Goal: Task Accomplishment & Management: Manage account settings

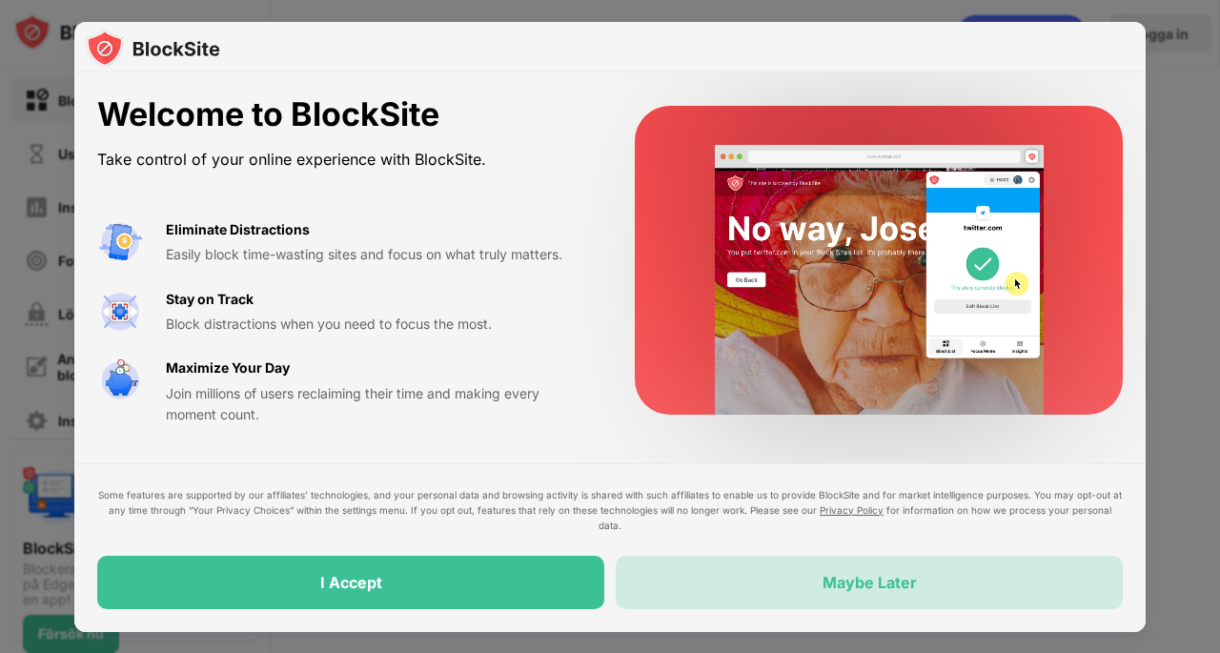
click at [825, 586] on div "Maybe Later" at bounding box center [870, 582] width 94 height 19
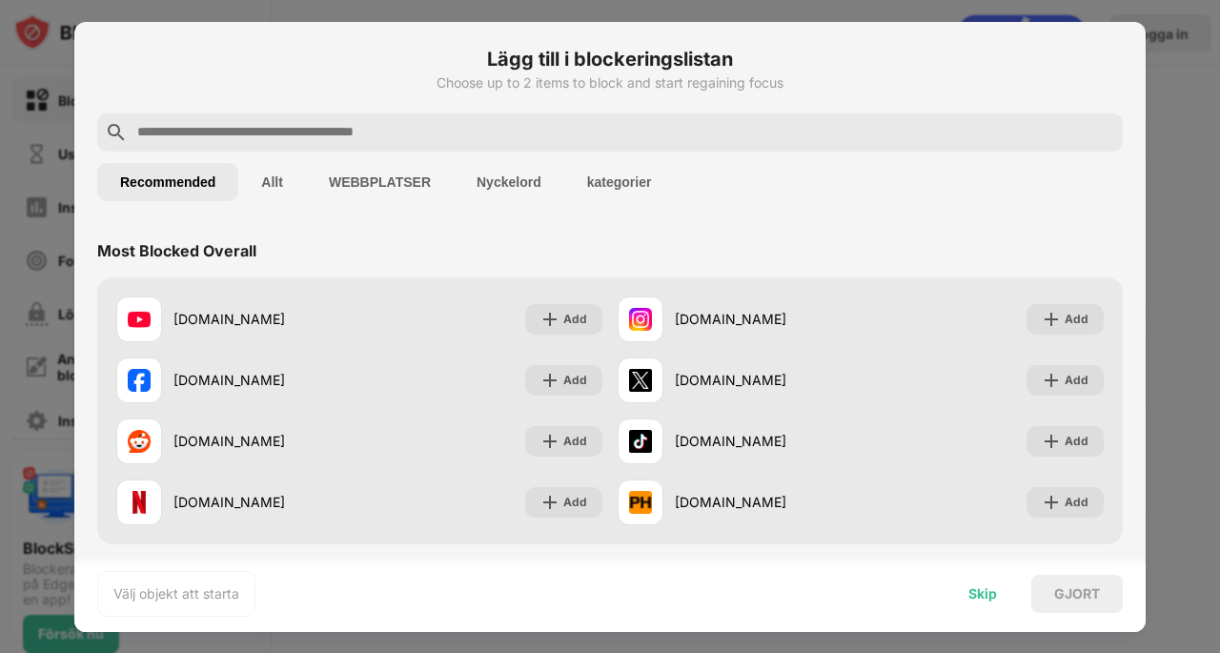
click at [987, 589] on div "Skip" at bounding box center [982, 593] width 29 height 15
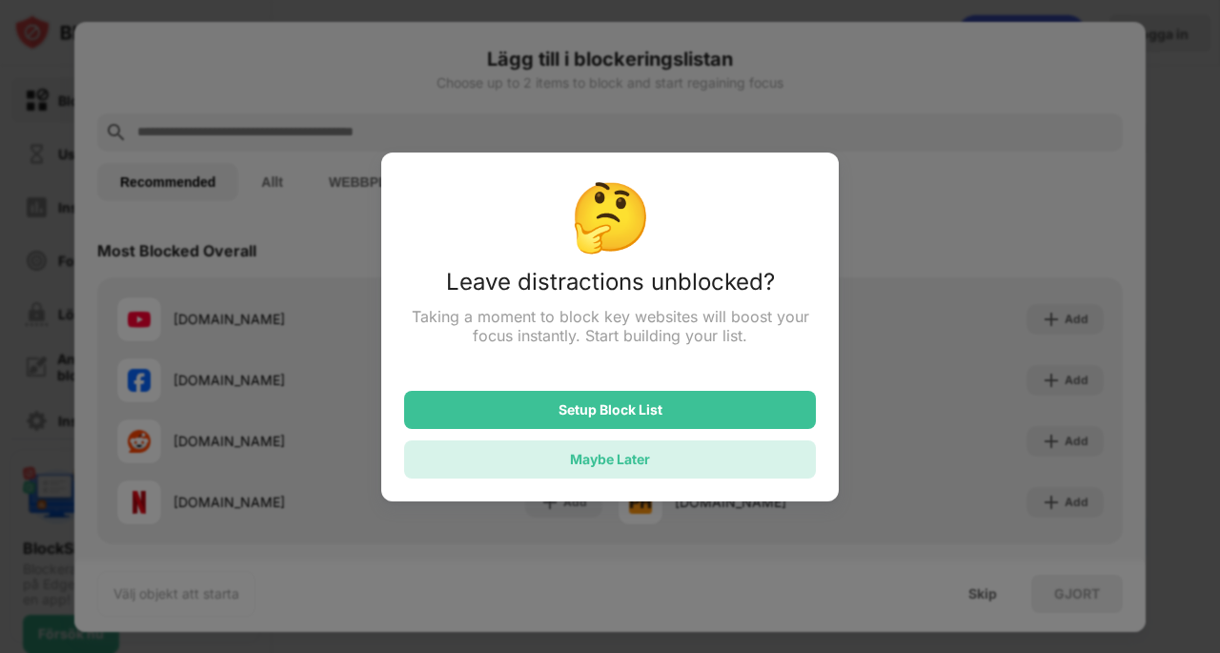
click at [678, 453] on div "Maybe Later" at bounding box center [610, 459] width 412 height 38
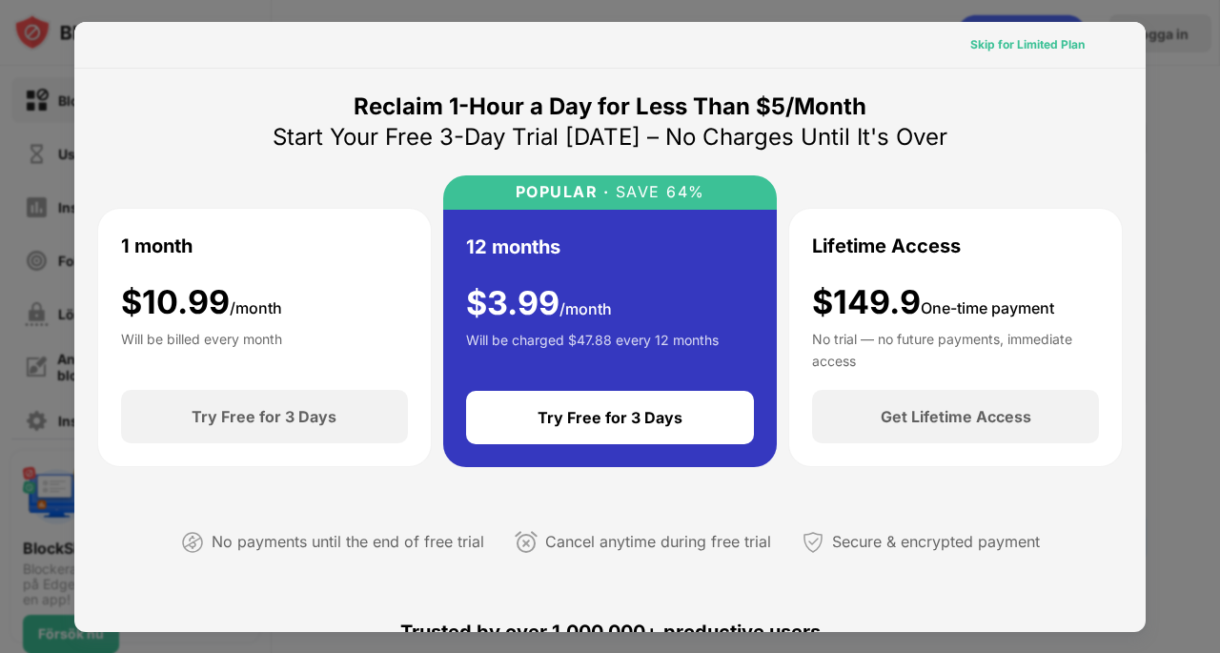
click at [1030, 49] on div "Skip for Limited Plan" at bounding box center [1027, 44] width 114 height 19
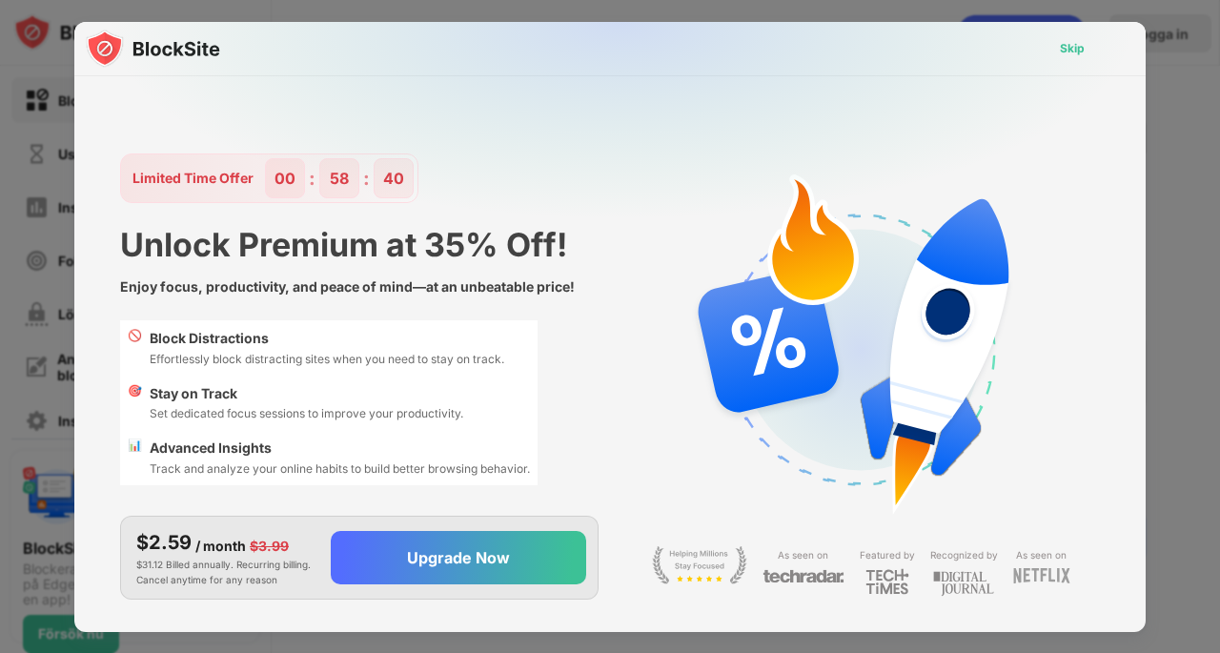
click at [1084, 47] on div "Skip" at bounding box center [1072, 48] width 25 height 19
